Goal: Task Accomplishment & Management: Manage account settings

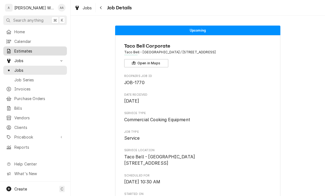
click at [17, 52] on span "Estimates" at bounding box center [39, 51] width 50 height 6
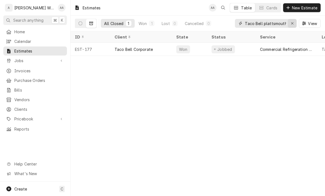
click at [292, 23] on icon "Erase input" at bounding box center [292, 23] width 2 height 2
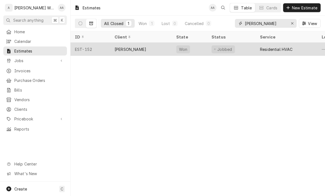
type input "[PERSON_NAME]"
click at [122, 53] on div "Tammy Lanum" at bounding box center [141, 49] width 62 height 13
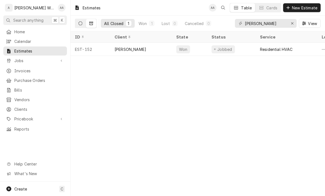
click at [81, 24] on icon "Dynamic Content Wrapper" at bounding box center [80, 23] width 4 height 4
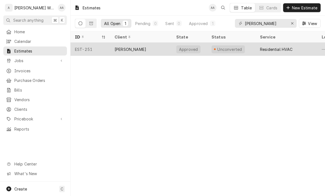
click at [101, 50] on div "EST-251" at bounding box center [90, 49] width 40 height 13
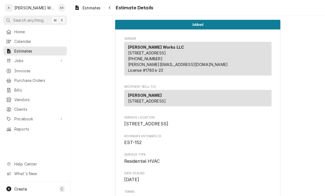
scroll to position [-9, 0]
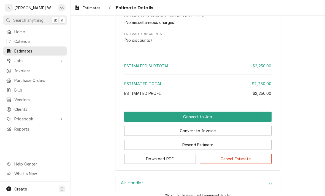
scroll to position [453, 0]
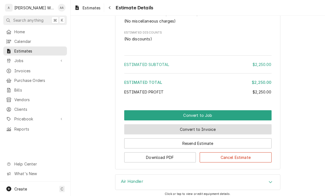
click at [144, 135] on button "Convert to Invoice" at bounding box center [197, 129] width 147 height 10
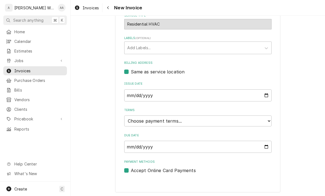
scroll to position [137, 0]
click at [136, 123] on select "Choose payment terms... Same Day Net 7 Net 14 Net 21 Net 30 Net 45 Net 60 Net 90" at bounding box center [197, 121] width 147 height 11
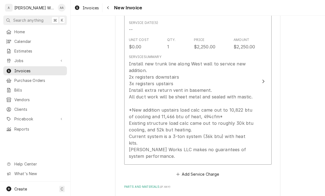
scroll to position [354, 0]
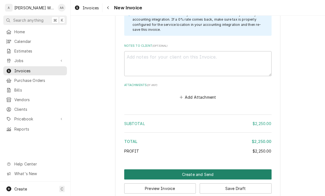
click at [139, 169] on button "Create and Send" at bounding box center [197, 174] width 147 height 10
click at [136, 170] on button "Create and Send" at bounding box center [197, 175] width 147 height 10
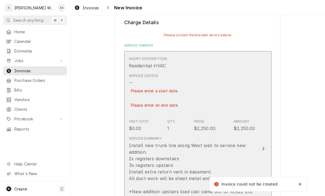
click at [147, 149] on div "Install new trunk line along West wall to service new addition. 2x registers do…" at bounding box center [192, 191] width 126 height 99
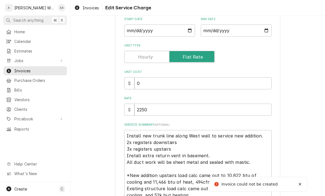
type textarea "x"
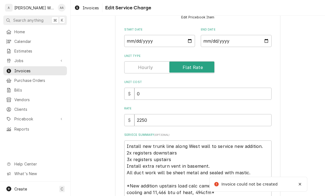
scroll to position [0, 0]
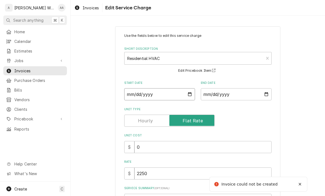
click at [137, 99] on input "Start Date" at bounding box center [159, 94] width 71 height 12
type input "2025-10-13"
type textarea "x"
click at [236, 94] on input "End Date" at bounding box center [236, 94] width 71 height 12
type input "2025-10-13"
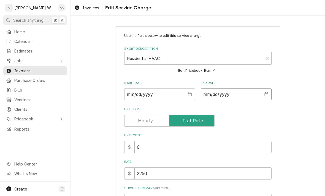
type textarea "x"
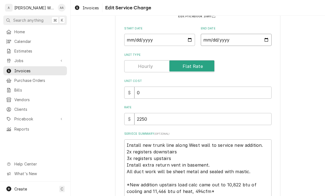
scroll to position [54, 0]
click at [138, 43] on input "2025-10-13" at bounding box center [159, 40] width 71 height 12
type input "2025-10-11"
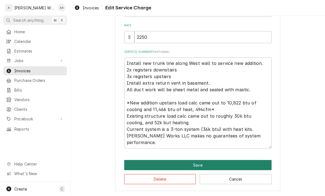
click at [131, 165] on button "Save" at bounding box center [197, 165] width 147 height 10
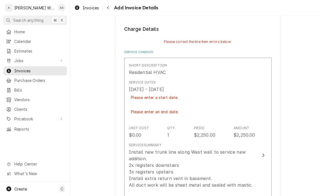
scroll to position [304, 0]
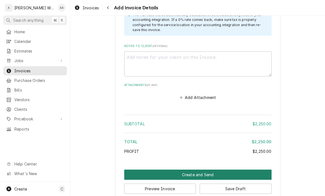
click at [147, 170] on button "Create and Send" at bounding box center [197, 175] width 147 height 10
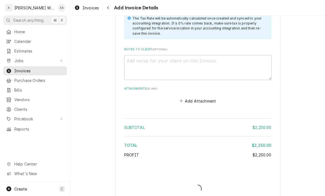
type textarea "x"
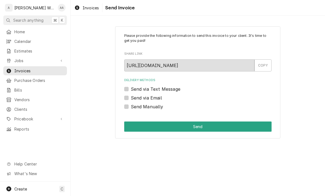
click at [131, 100] on label "Send via Email" at bounding box center [146, 98] width 31 height 7
click at [131, 100] on input "Send via Email" at bounding box center [204, 101] width 147 height 12
checkbox input "true"
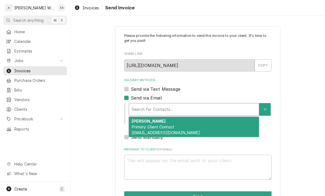
click at [143, 131] on span "[EMAIL_ADDRESS][DOMAIN_NAME]" at bounding box center [165, 132] width 68 height 5
type textarea "x"
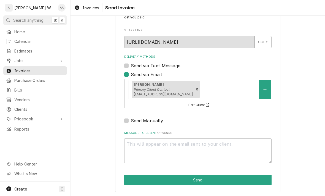
scroll to position [23, 0]
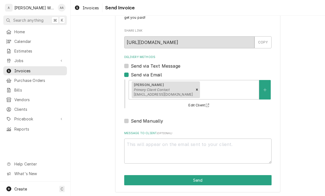
click at [131, 76] on label "Send via Email" at bounding box center [146, 75] width 31 height 7
click at [131, 76] on input "Send via Email" at bounding box center [204, 78] width 147 height 12
checkbox input "false"
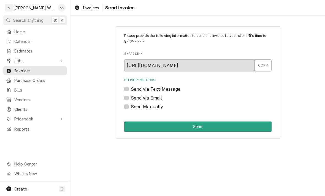
click at [131, 105] on label "Send Manually" at bounding box center [147, 106] width 32 height 7
click at [131, 105] on input "Send Manually" at bounding box center [204, 109] width 147 height 12
checkbox input "true"
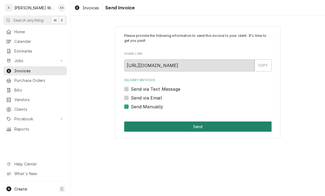
click at [133, 130] on button "Send" at bounding box center [197, 127] width 147 height 10
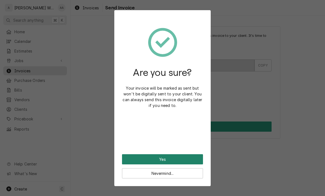
click at [133, 157] on button "Yes" at bounding box center [162, 159] width 81 height 10
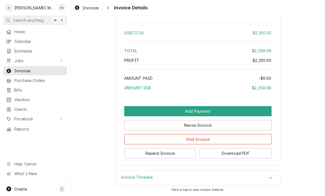
scroll to position [524, 0]
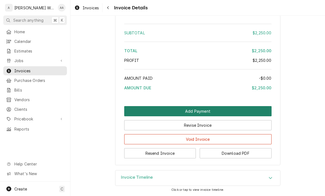
click at [136, 110] on button "Add Payment" at bounding box center [197, 111] width 147 height 10
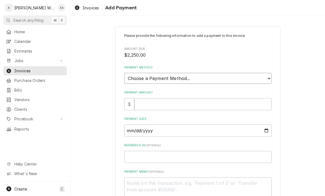
click at [136, 76] on select "Choose a Payment Method... Cash Check Credit/Debit Card ACH/eCheck Other" at bounding box center [197, 78] width 147 height 11
select select "2"
click at [147, 101] on input "Payment Amount" at bounding box center [202, 104] width 137 height 12
type textarea "x"
type input "2"
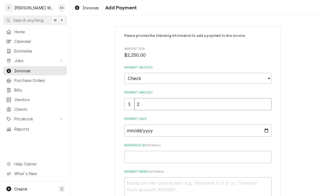
type textarea "x"
type input "22"
type textarea "x"
type input "225"
type textarea "x"
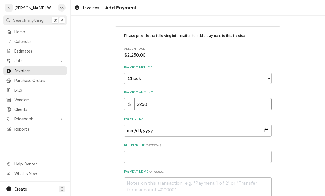
type input "2250"
click at [137, 125] on input "Payment Date" at bounding box center [197, 131] width 147 height 12
type input "2025-10-13"
click at [137, 154] on input "Reference ID ( optional )" at bounding box center [197, 157] width 147 height 12
type textarea "x"
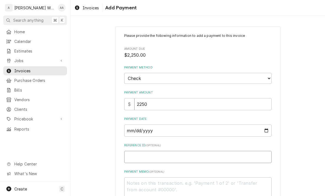
type input "1"
type textarea "x"
type input "15"
type textarea "x"
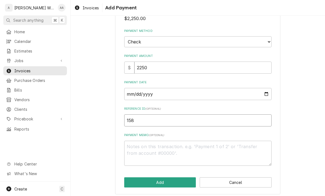
scroll to position [36, 0]
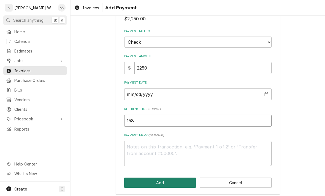
type input "158"
click at [139, 181] on button "Add" at bounding box center [160, 183] width 72 height 10
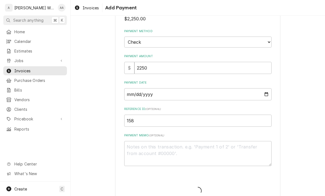
type textarea "x"
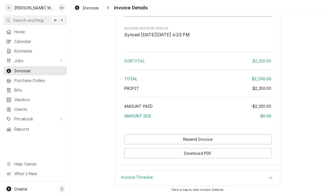
scroll to position [570, 0]
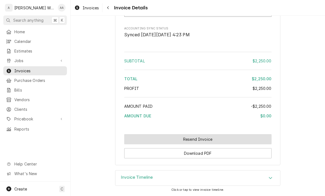
click at [143, 144] on button "Resend Invoice" at bounding box center [197, 139] width 147 height 10
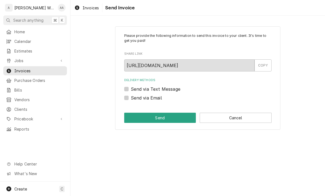
click at [131, 98] on label "Send via Email" at bounding box center [146, 98] width 31 height 7
click at [131, 98] on input "Send via Email" at bounding box center [204, 101] width 147 height 12
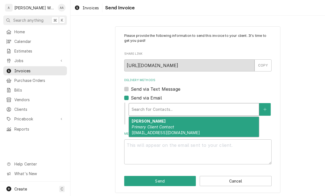
click at [131, 99] on label "Send via Email" at bounding box center [146, 98] width 31 height 7
click at [131, 99] on input "Send via Email" at bounding box center [204, 101] width 147 height 12
checkbox input "false"
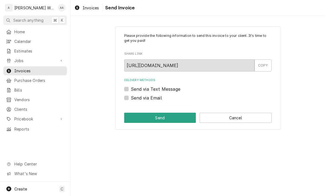
click at [131, 90] on label "Send via Text Message" at bounding box center [156, 89] width 50 height 7
click at [131, 90] on input "Send via Text Message" at bounding box center [204, 92] width 147 height 12
checkbox input "true"
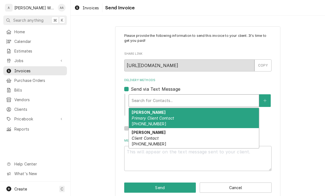
click at [139, 141] on div "Tammy Lanum Client Contact (402) 297-5609" at bounding box center [194, 138] width 130 height 20
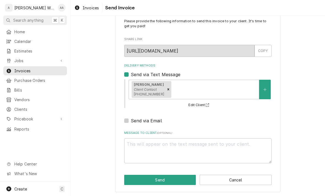
scroll to position [14, 0]
click at [138, 149] on textarea "Message to Client ( optional )" at bounding box center [197, 151] width 147 height 25
type textarea "x"
type textarea "P"
type textarea "x"
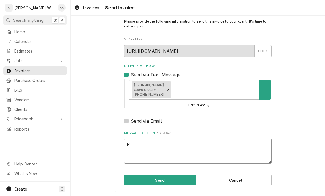
type textarea "Pa"
type textarea "x"
type textarea "Pai"
type textarea "x"
type textarea "Paid"
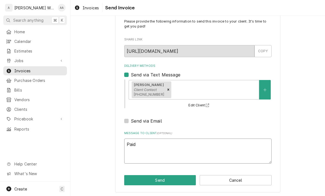
type textarea "x"
type textarea "Paid in"
type textarea "x"
type textarea "Paid in"
type textarea "x"
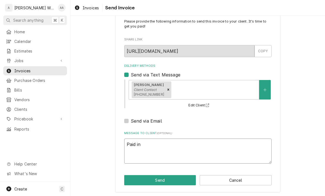
type textarea "Paid in f"
type textarea "x"
type textarea "Paid in fu"
type textarea "x"
type textarea "Paid in ful"
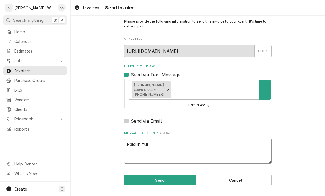
type textarea "x"
type textarea "Paid in full"
click at [138, 177] on button "Send" at bounding box center [160, 180] width 72 height 10
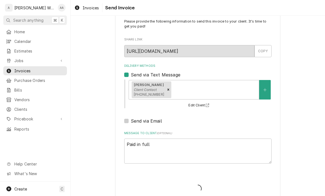
type textarea "x"
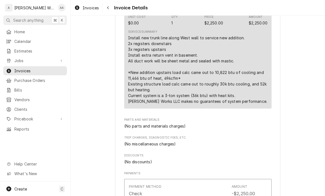
scroll to position [338, 0]
